Goal: Check status: Check status

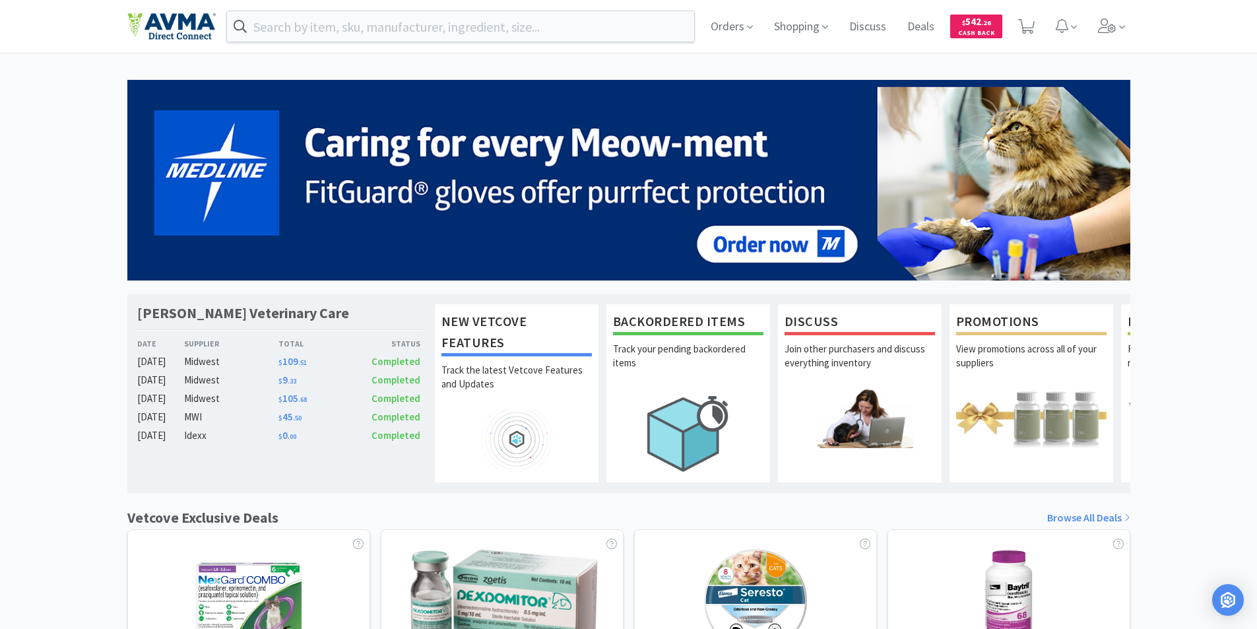
click at [1239, 358] on div "[PERSON_NAME] Veterinary Care Date Supplier Total Status [DATE] Midwest $ 109 .…" at bounding box center [628, 582] width 1257 height 1004
click at [740, 23] on span "Orders" at bounding box center [731, 26] width 53 height 53
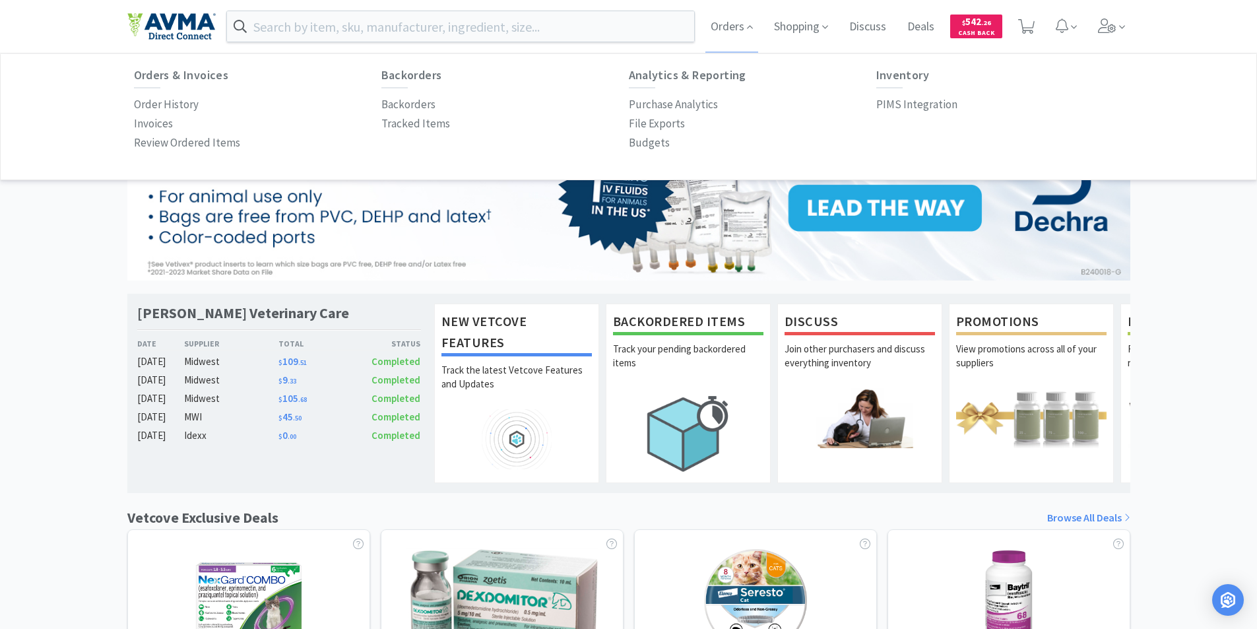
click at [1088, 16] on div "Orders Orders & Invoices Order History Invoices Review Ordered Items Backorders…" at bounding box center [915, 26] width 430 height 53
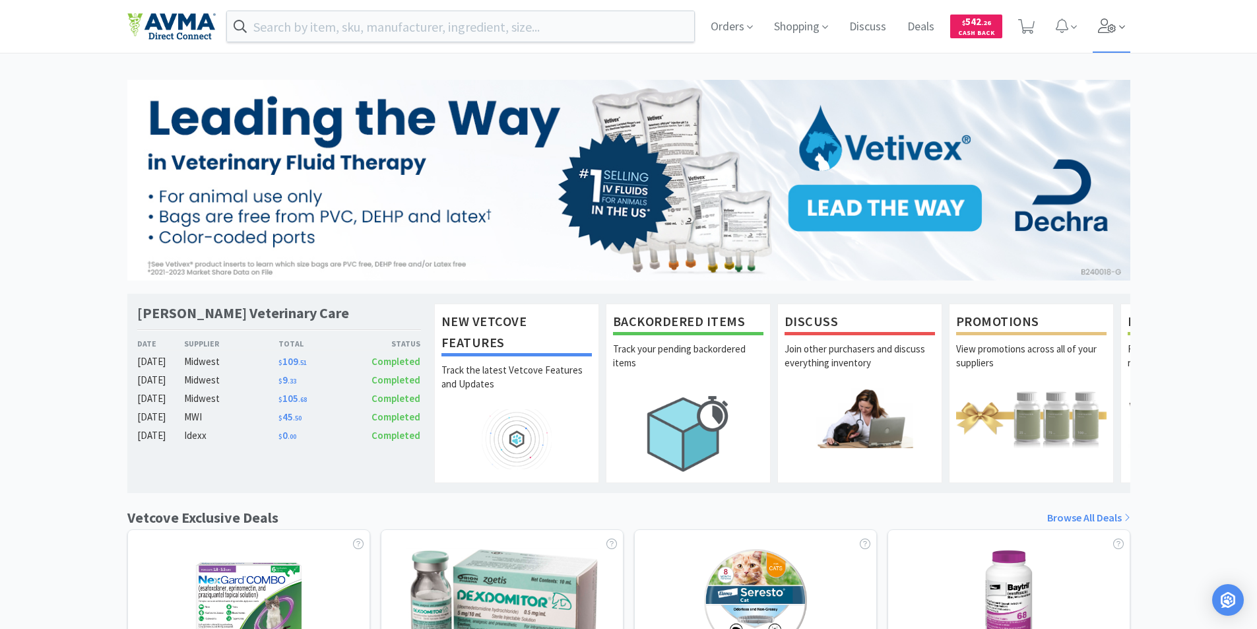
click at [1107, 23] on icon at bounding box center [1107, 25] width 18 height 15
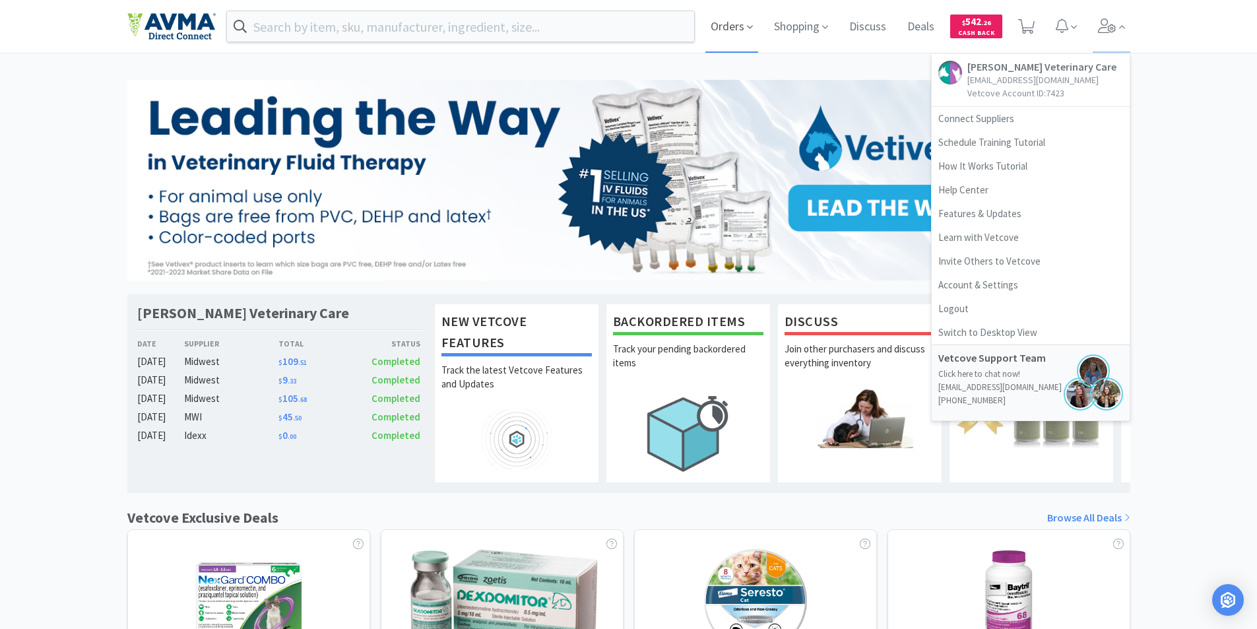
click at [740, 19] on span "Orders" at bounding box center [731, 26] width 53 height 53
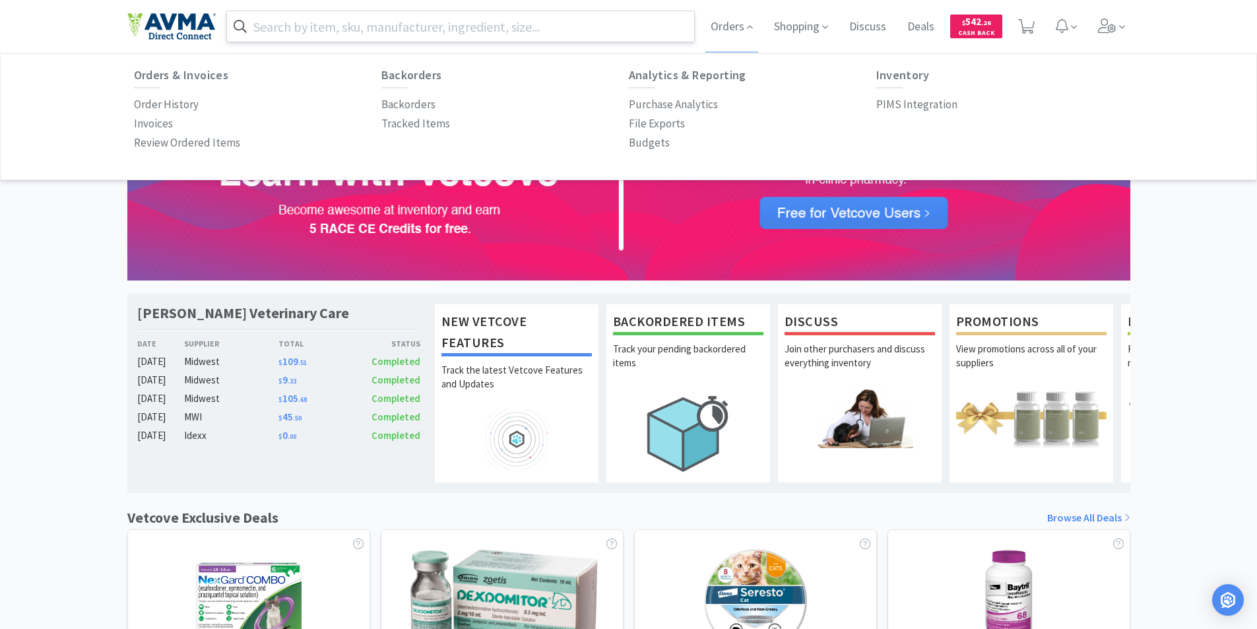
click at [395, 21] on input "text" at bounding box center [461, 26] width 468 height 30
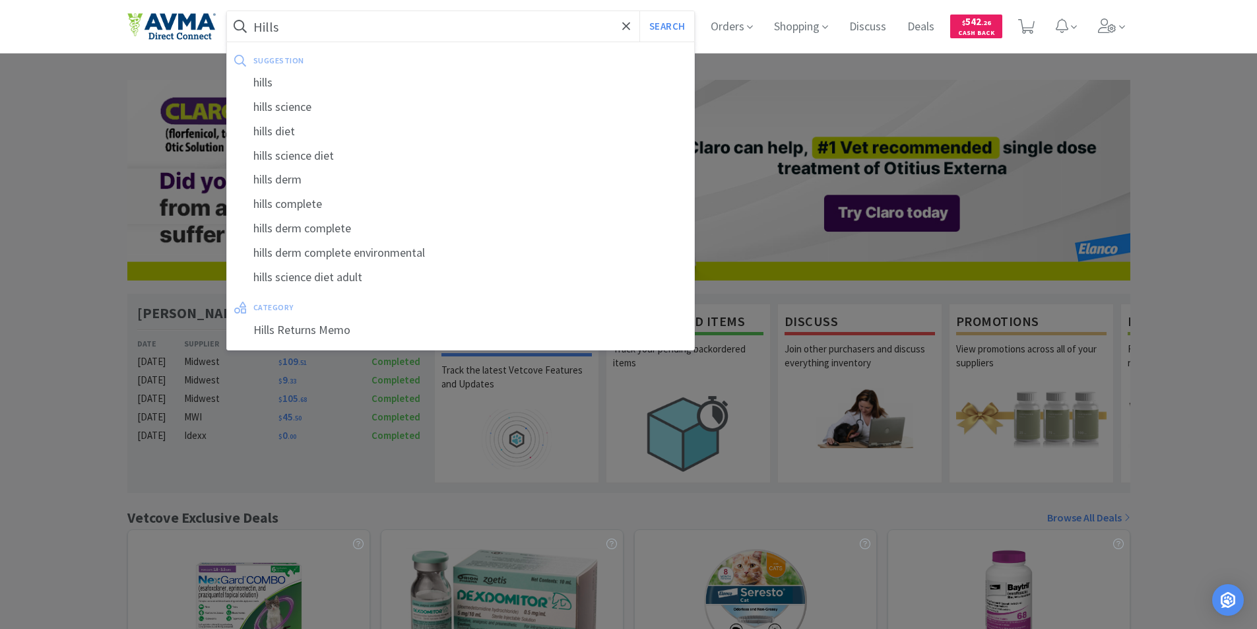
click at [338, 35] on input "Hills" at bounding box center [461, 26] width 468 height 30
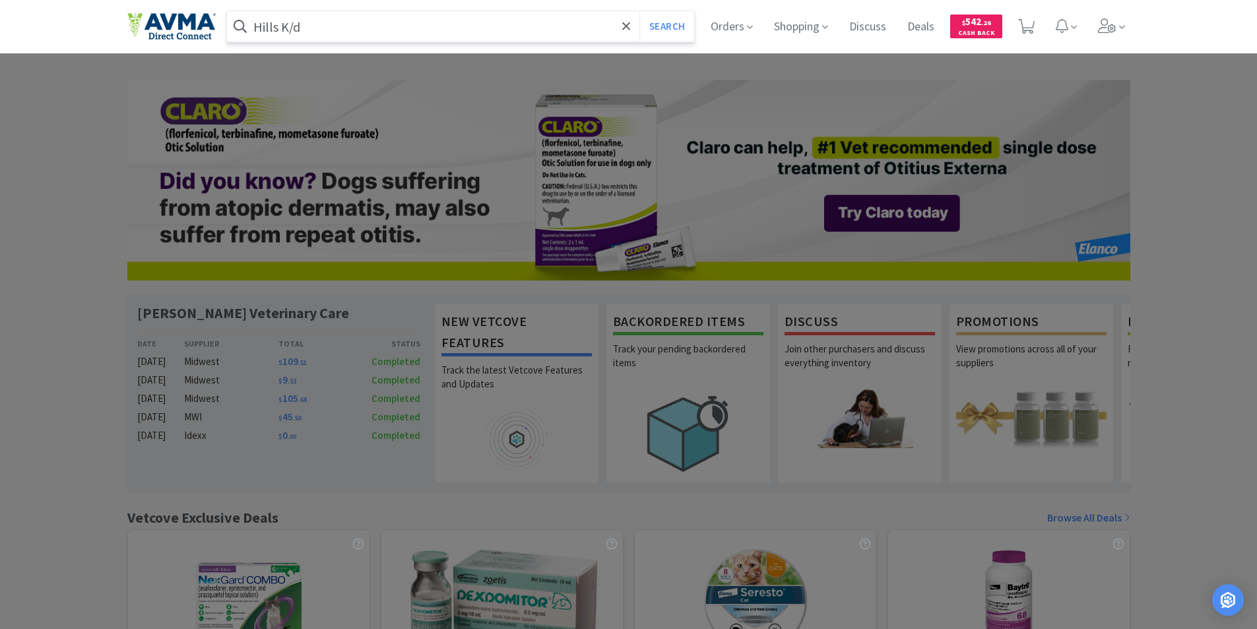
type input "Hills K/d"
click at [639, 11] on button "Search" at bounding box center [666, 26] width 55 height 30
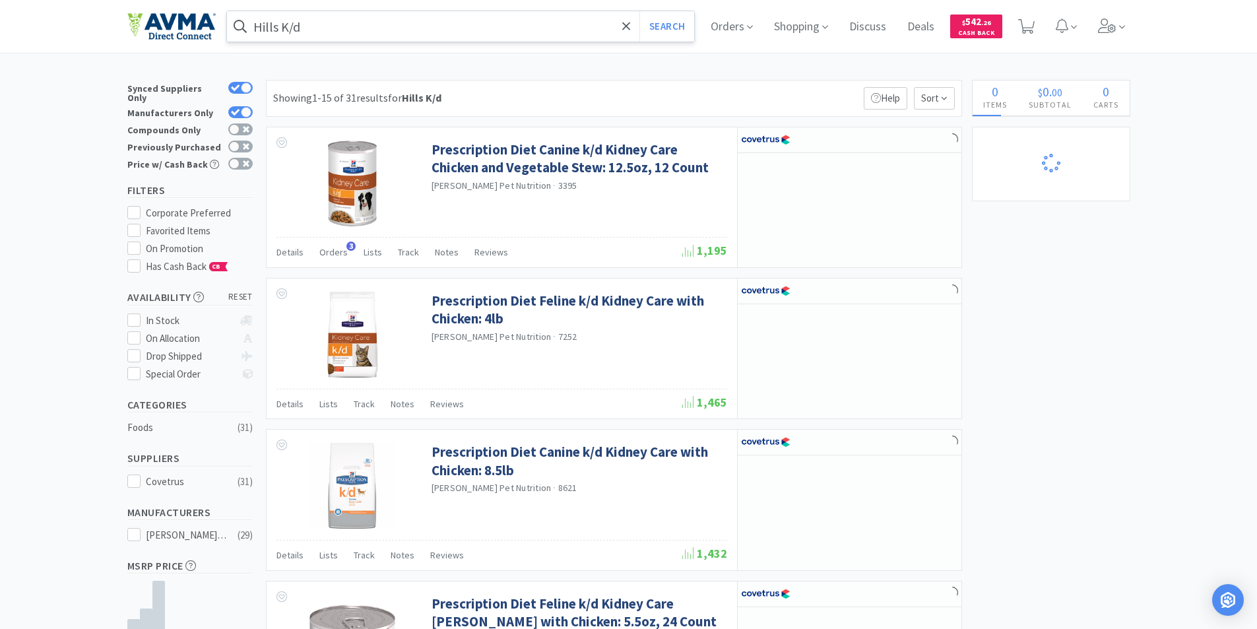
select select "1"
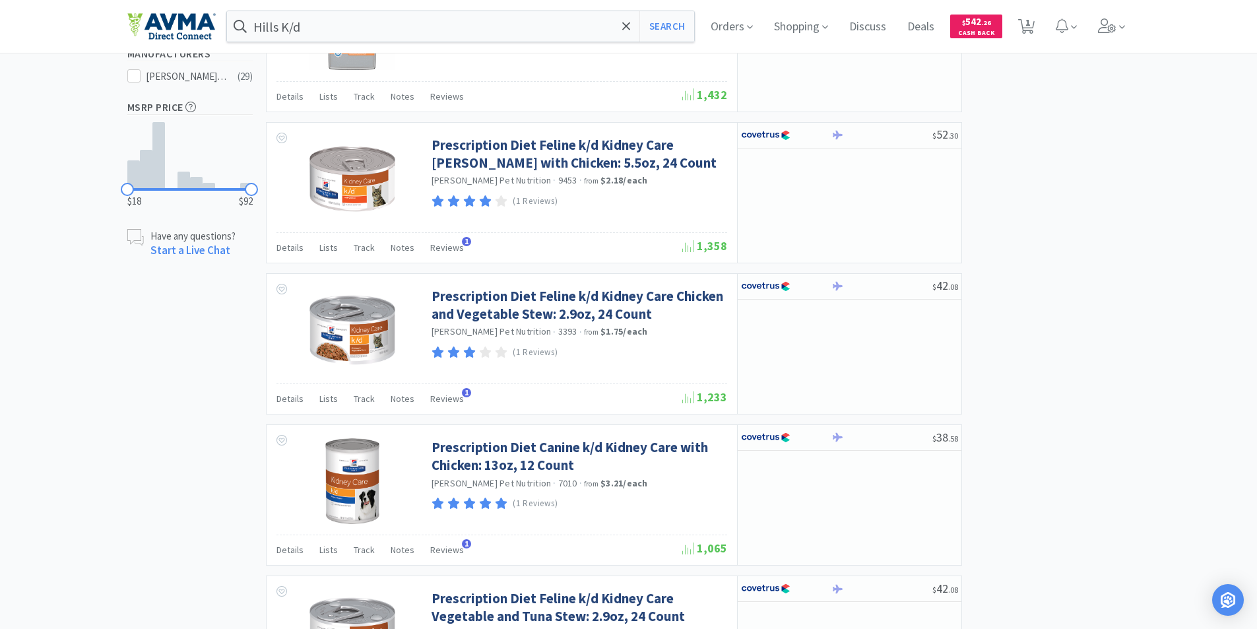
scroll to position [660, 0]
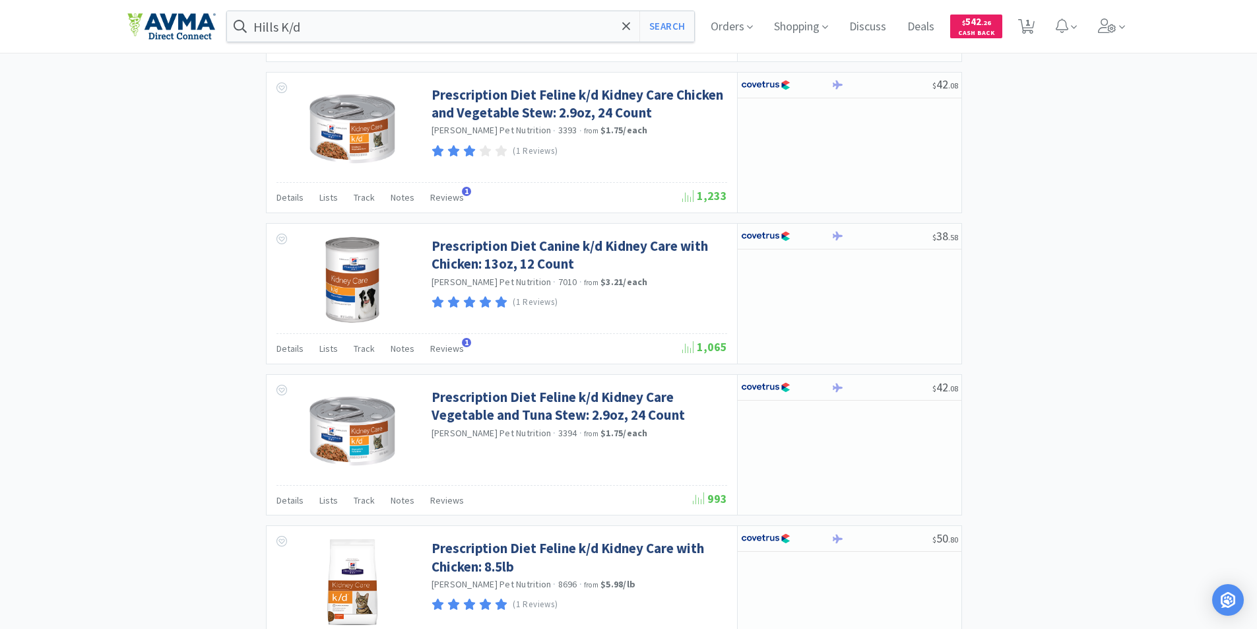
select select "1"
select select "2"
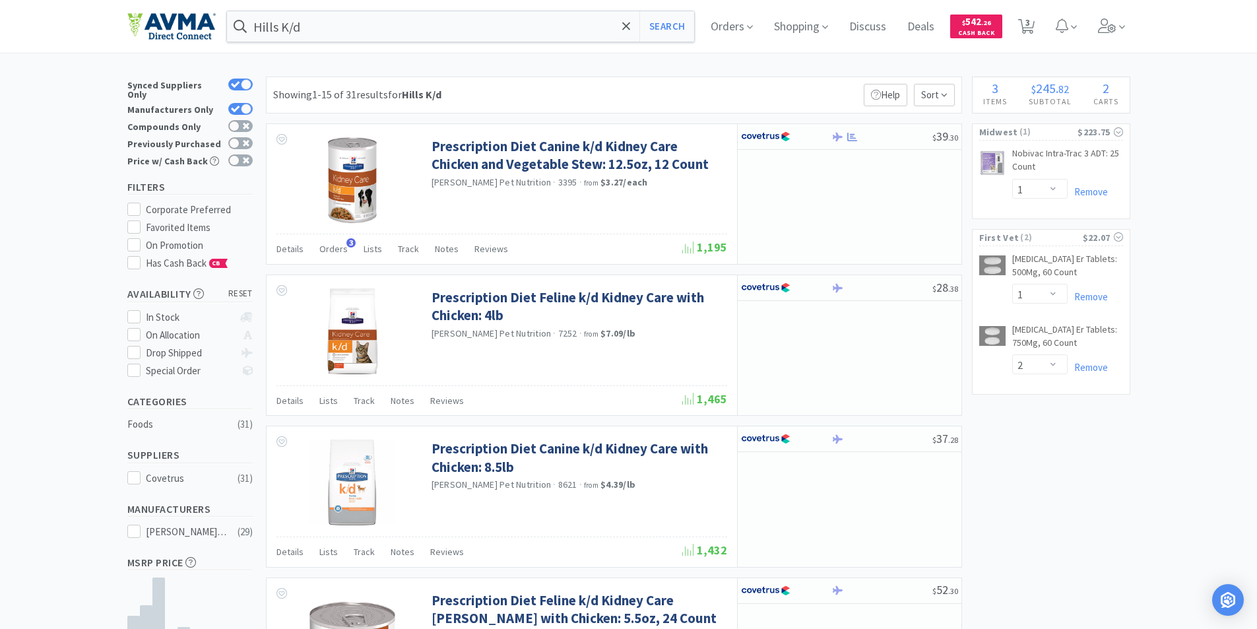
scroll to position [0, 0]
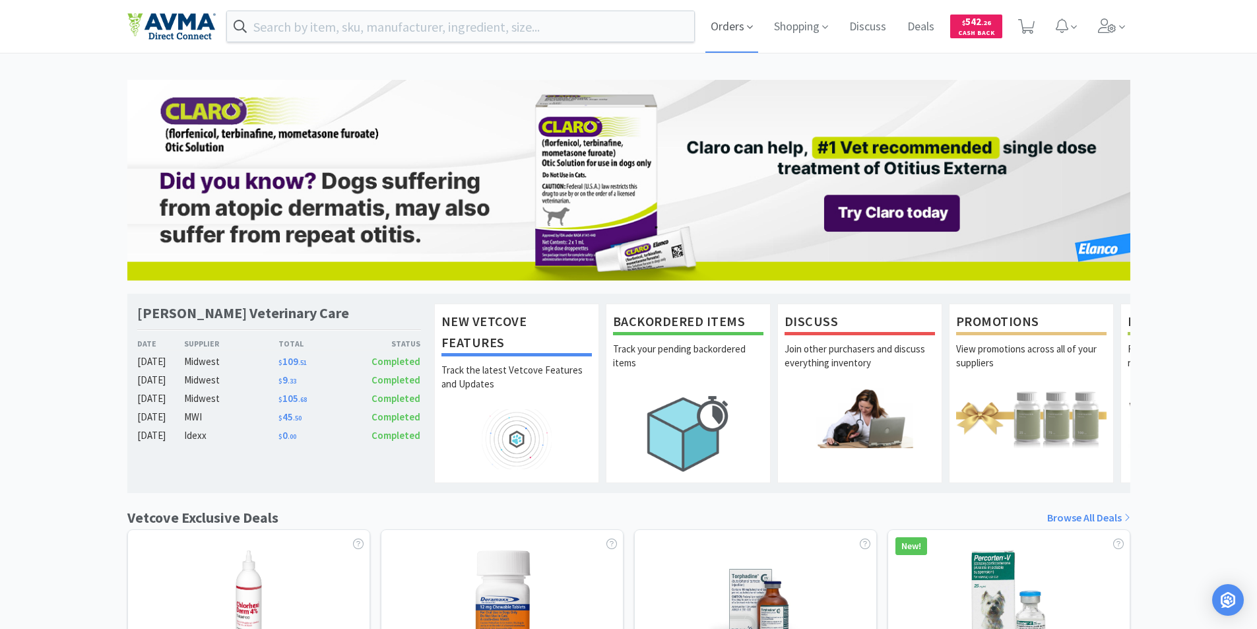
click at [715, 25] on span "Orders" at bounding box center [731, 26] width 53 height 53
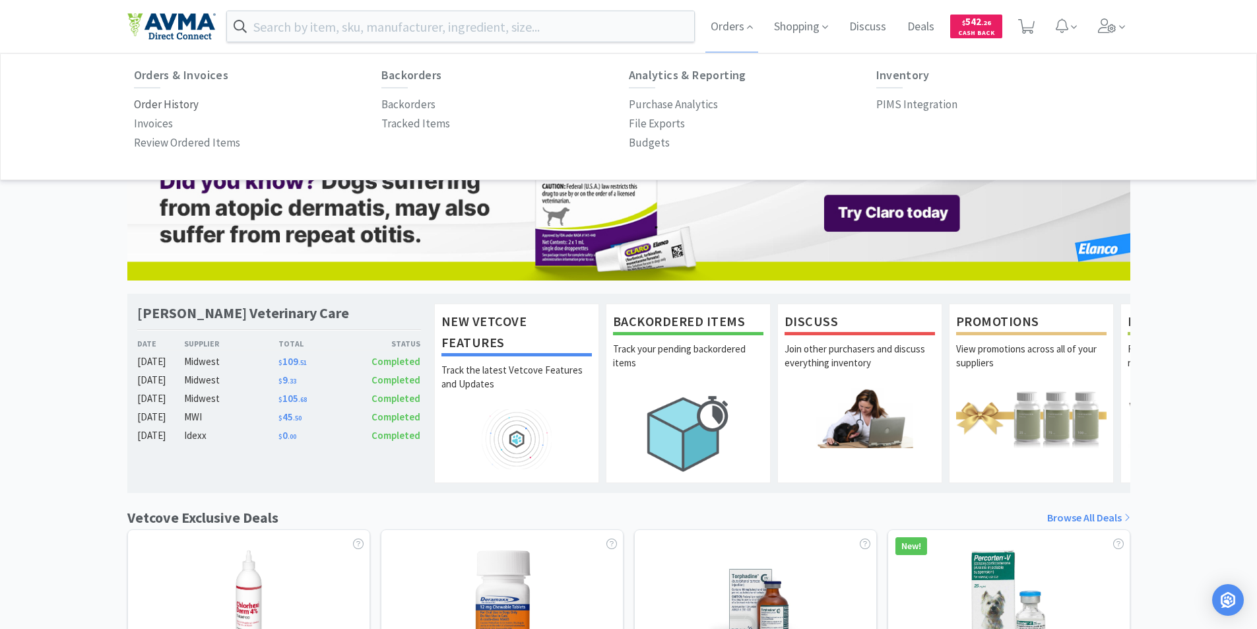
click at [168, 103] on p "Order History" at bounding box center [166, 105] width 65 height 18
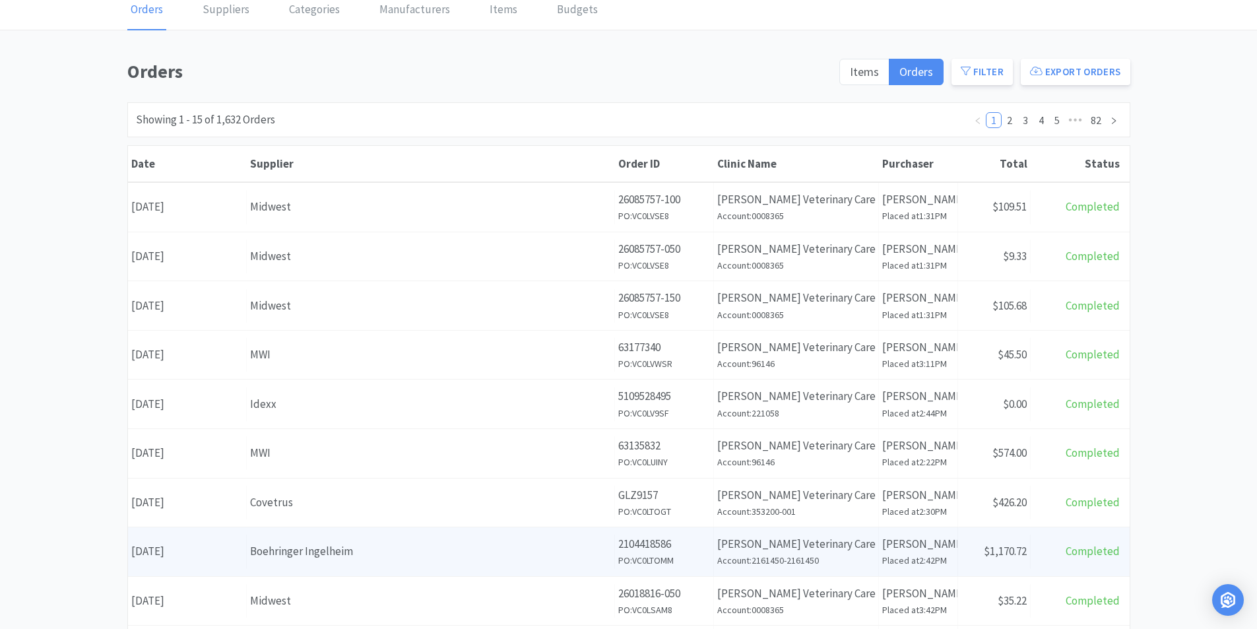
scroll to position [198, 0]
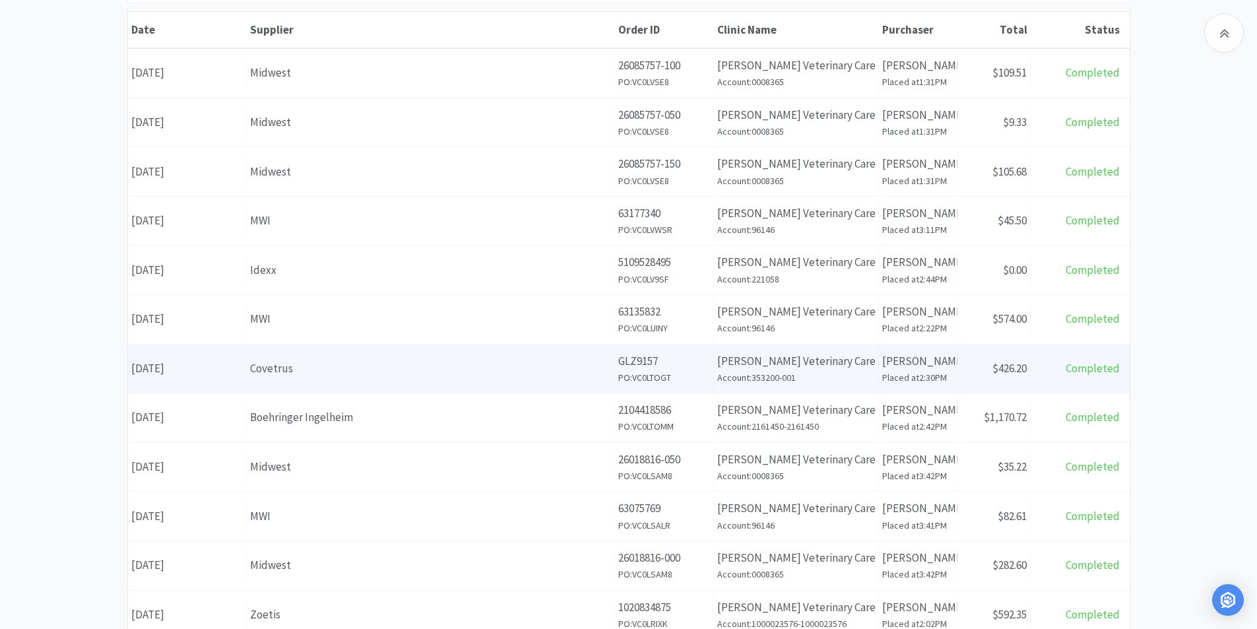
click at [197, 367] on div "Date August 11th, 2025" at bounding box center [187, 369] width 119 height 34
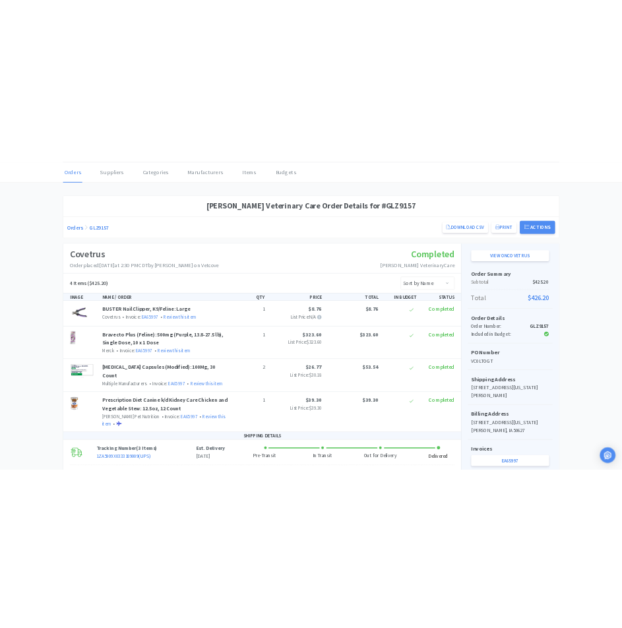
scroll to position [132, 0]
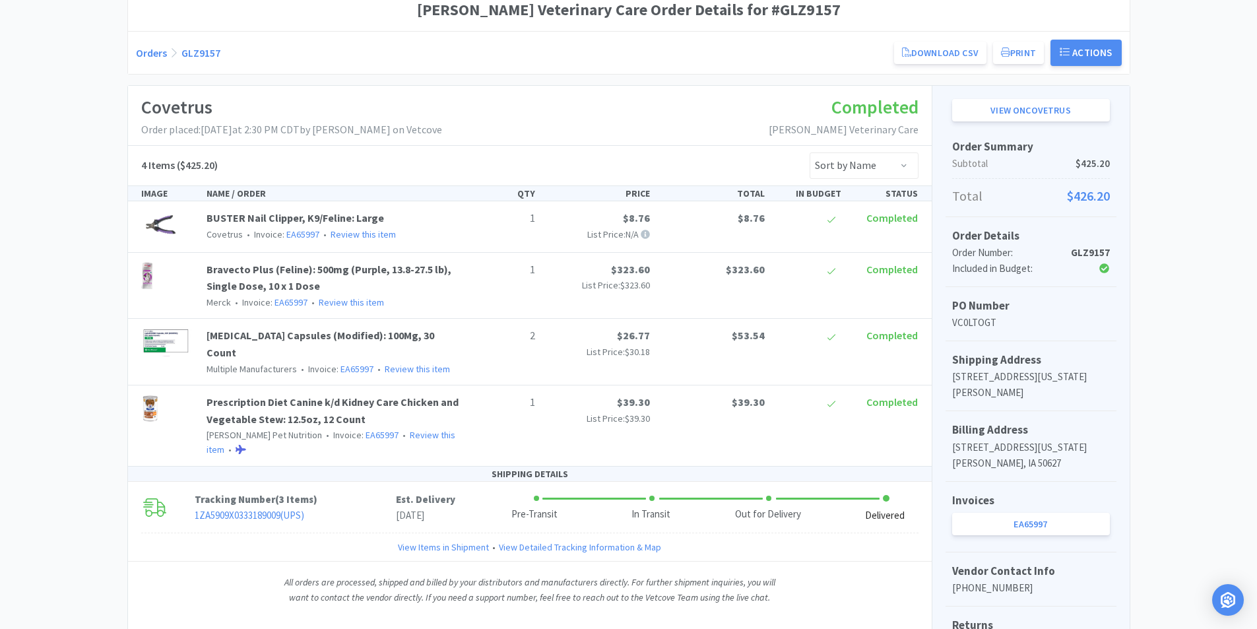
click at [325, 395] on div "Prescription Diet Canine k/d Kidney Care Chicken and Vegetable Stew: 12.5oz, 12…" at bounding box center [332, 425] width 263 height 63
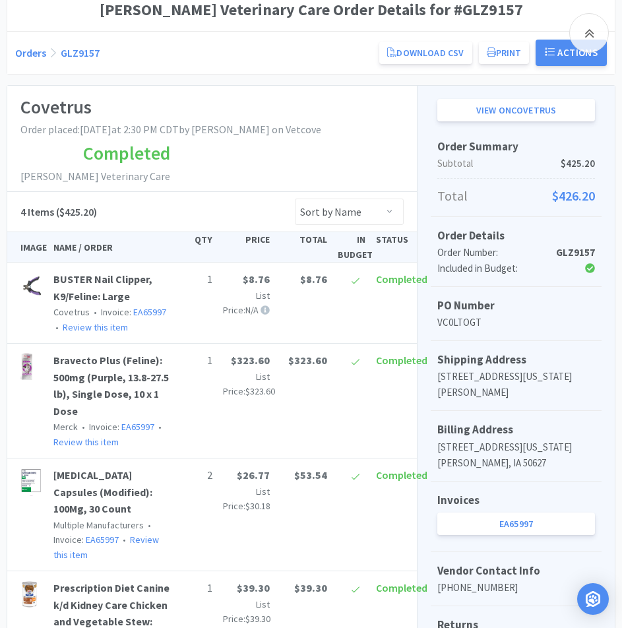
scroll to position [330, 0]
